Goal: Task Accomplishment & Management: Manage account settings

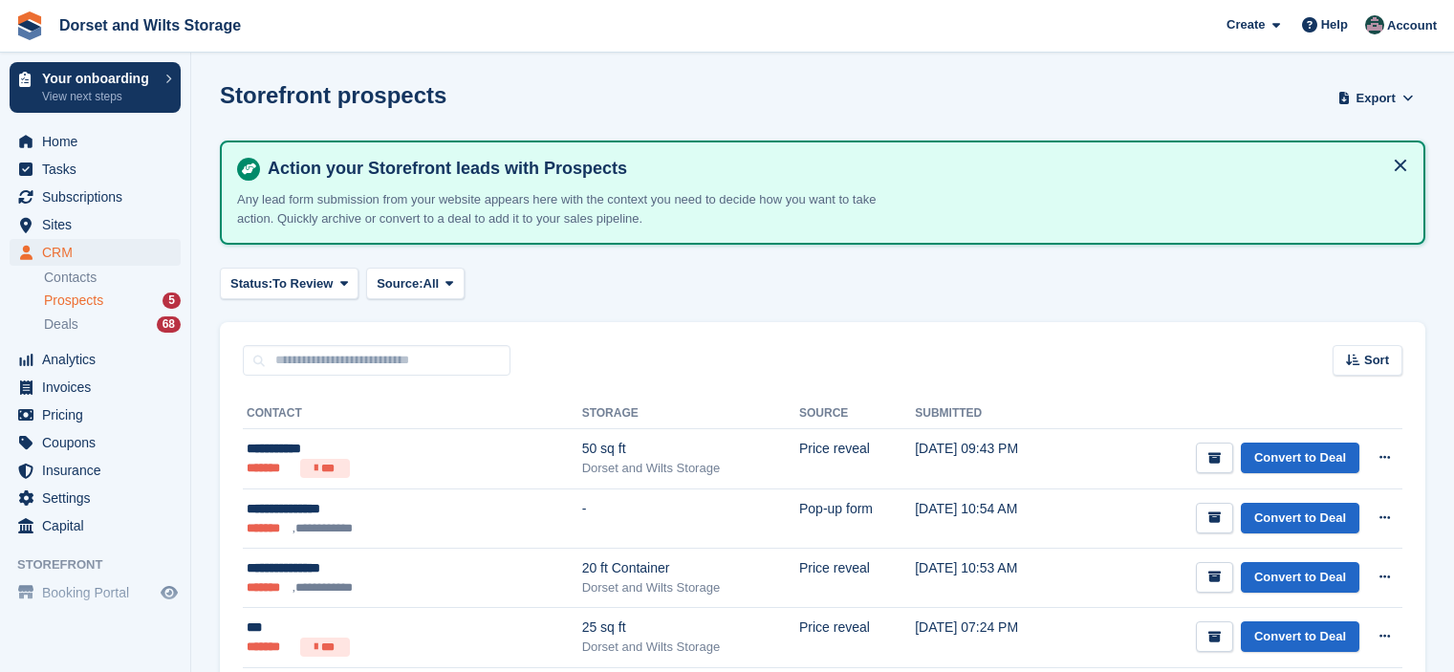
scroll to position [96, 0]
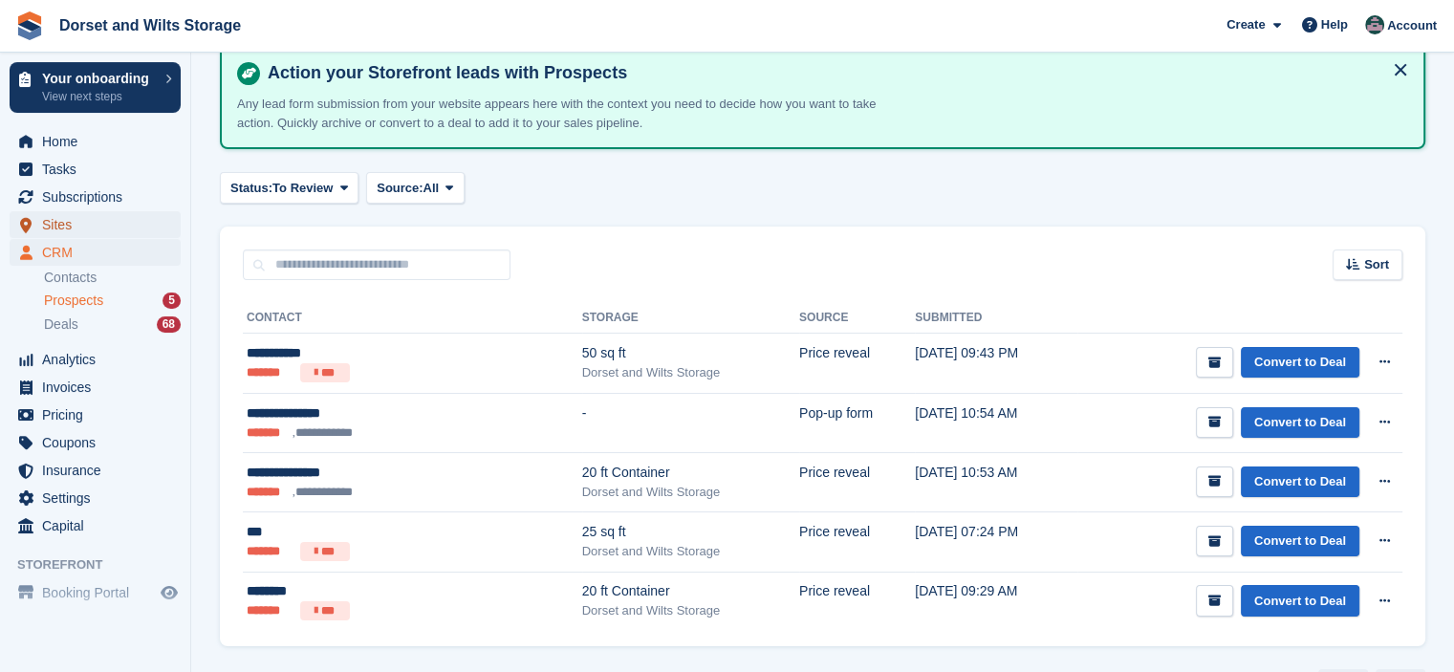
click at [65, 221] on span "Sites" at bounding box center [99, 224] width 115 height 27
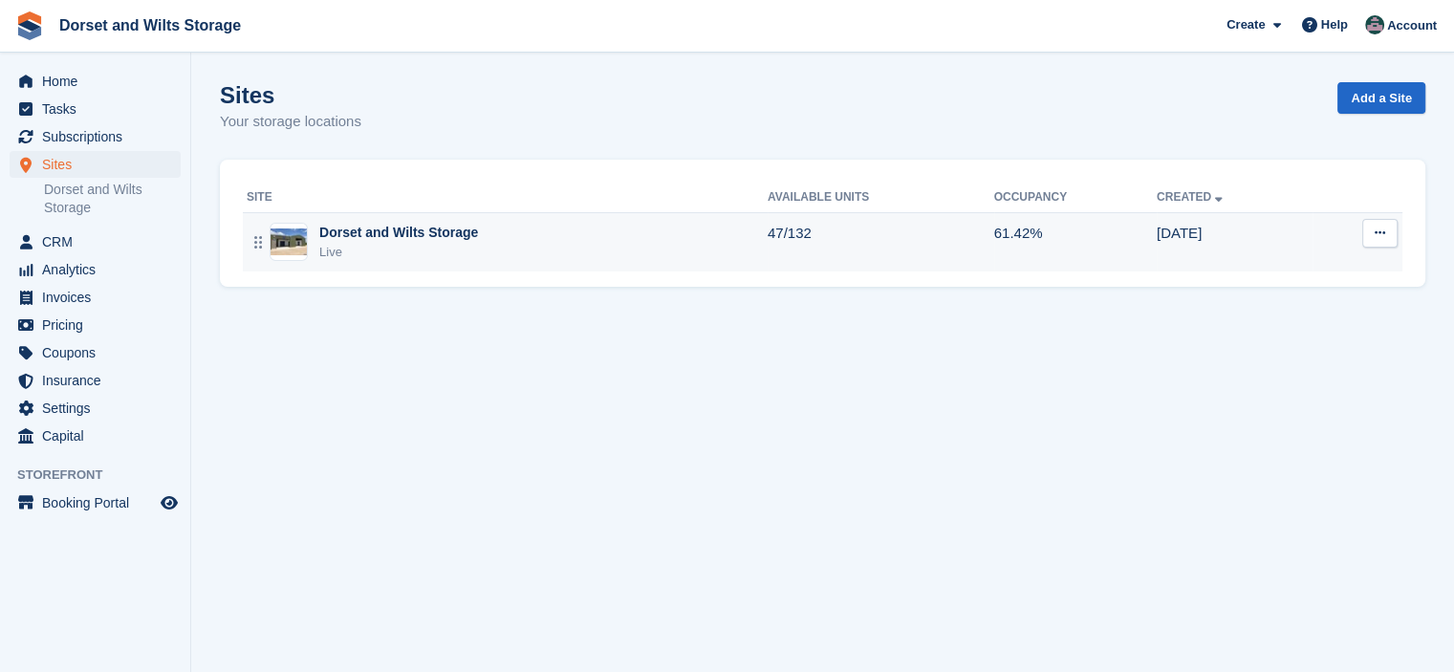
click at [370, 237] on div "Dorset and Wilts Storage" at bounding box center [398, 233] width 159 height 20
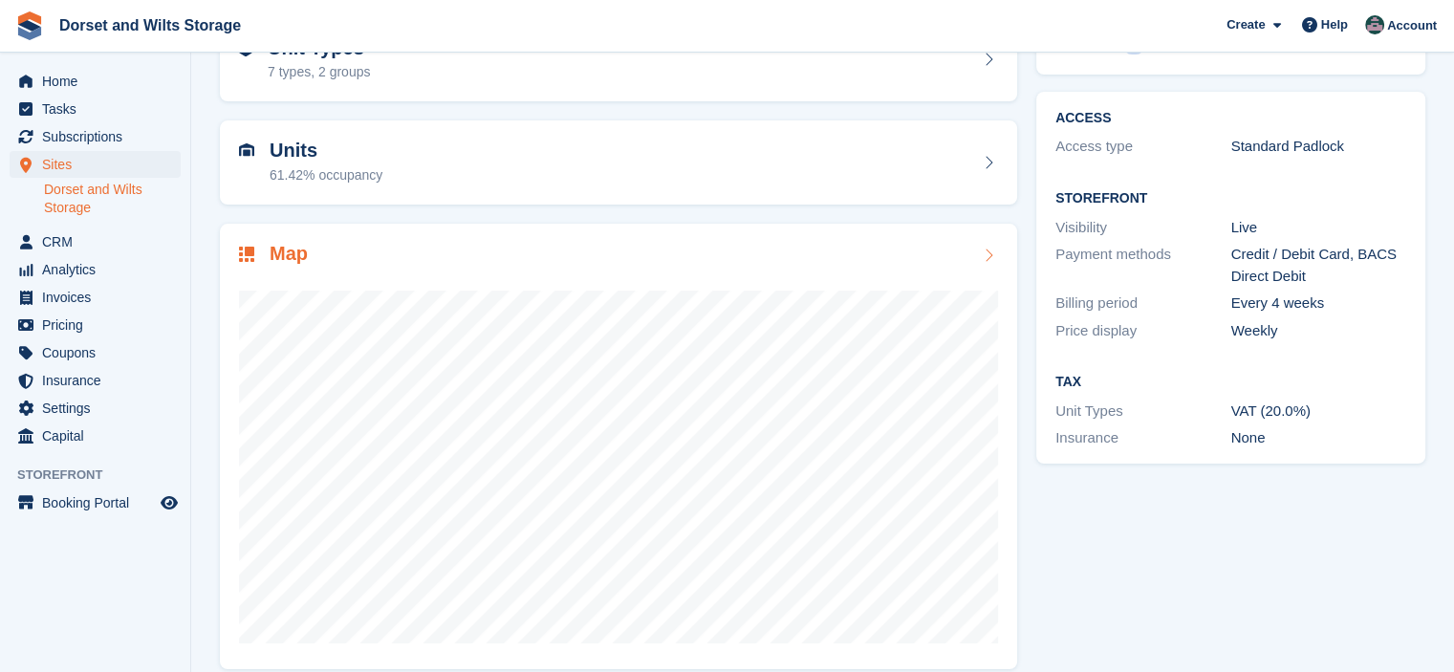
scroll to position [142, 0]
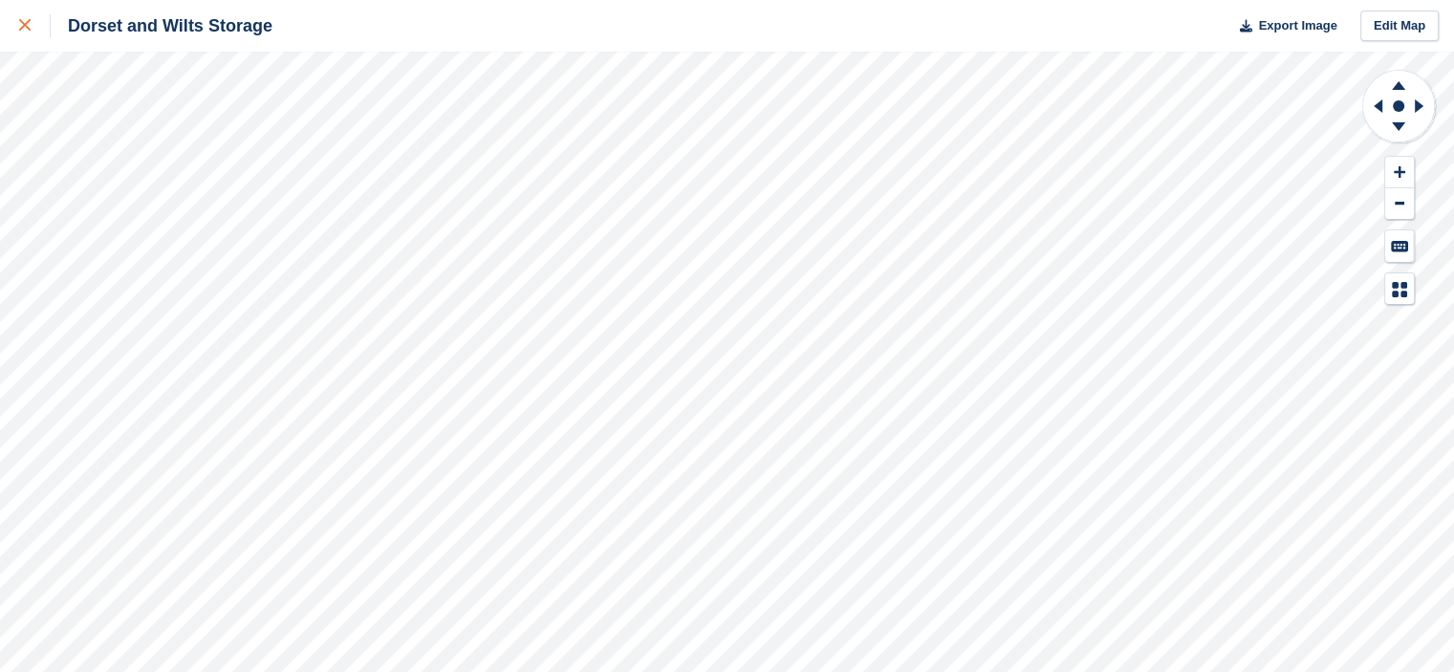
click at [31, 28] on div at bounding box center [35, 25] width 32 height 23
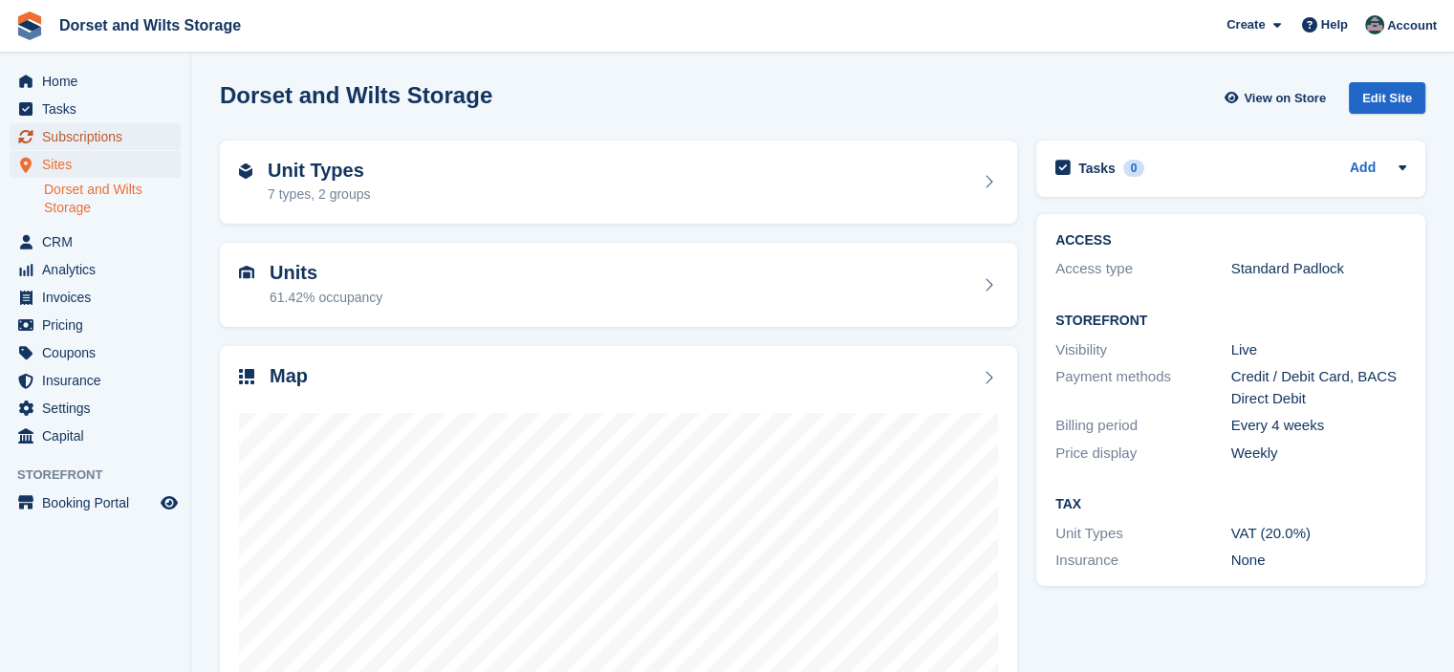
click at [105, 134] on span "Subscriptions" at bounding box center [99, 136] width 115 height 27
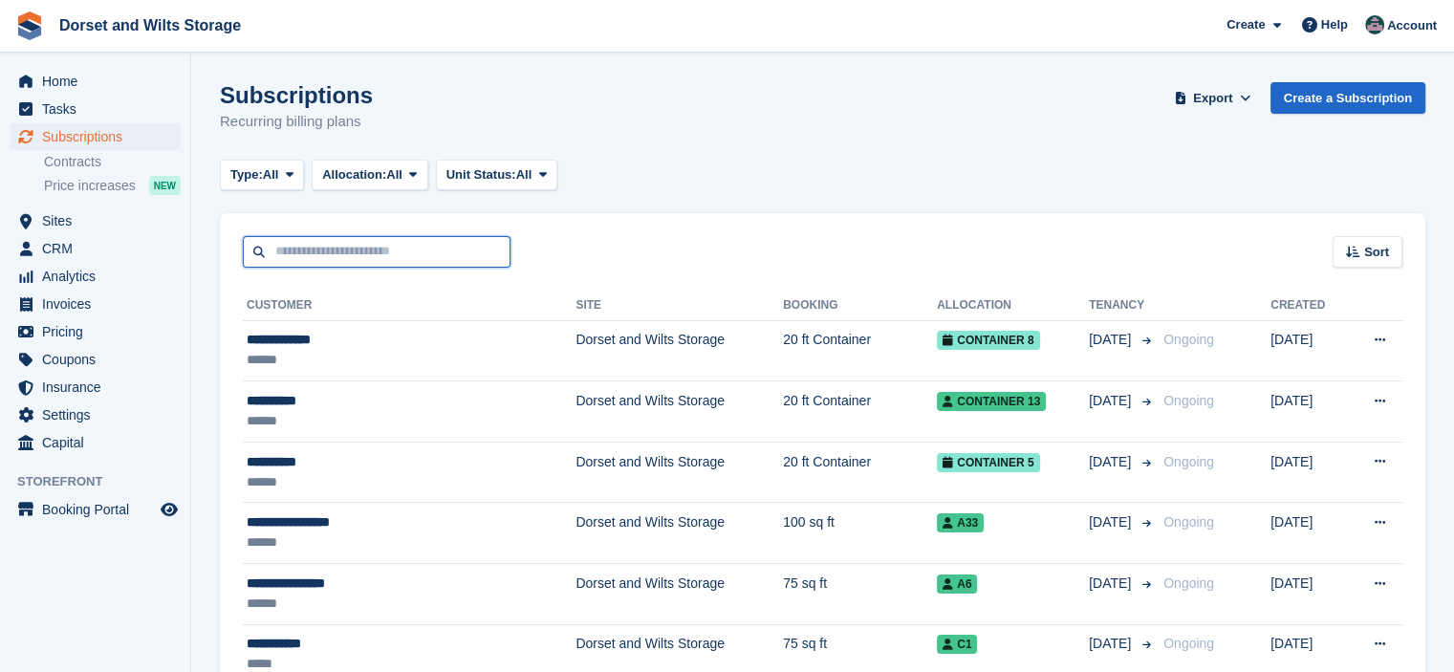
click at [336, 245] on input "text" at bounding box center [377, 252] width 268 height 32
type input "****"
